Goal: Task Accomplishment & Management: Use online tool/utility

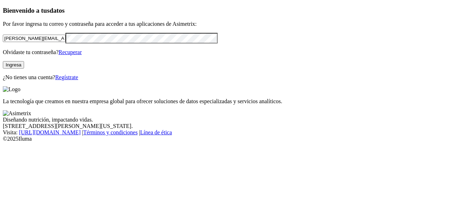
drag, startPoint x: 99, startPoint y: 48, endPoint x: 0, endPoint y: 49, distance: 99.1
click at [3, 48] on div "Bienvenido a tus datos Por favor ingresa tu correo y contraseña para acceder a …" at bounding box center [226, 44] width 447 height 74
type input "[PERSON_NAME][EMAIL_ADDRESS][DOMAIN_NAME]"
click at [3, 65] on div "Bienvenido a tus datos Por favor ingresa tu correo y contraseña para acceder a …" at bounding box center [226, 44] width 447 height 74
click input "submit" at bounding box center [0, 0] width 0 height 0
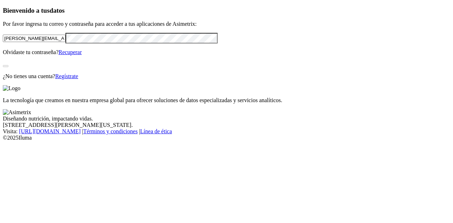
click input "submit" at bounding box center [0, 0] width 0 height 0
drag, startPoint x: 80, startPoint y: 127, endPoint x: 91, endPoint y: 111, distance: 19.0
click at [80, 80] on div "Bienvenido a tus datos Por favor ingresa tu correo y contraseña para acceder a …" at bounding box center [226, 43] width 447 height 73
